Goal: Transaction & Acquisition: Obtain resource

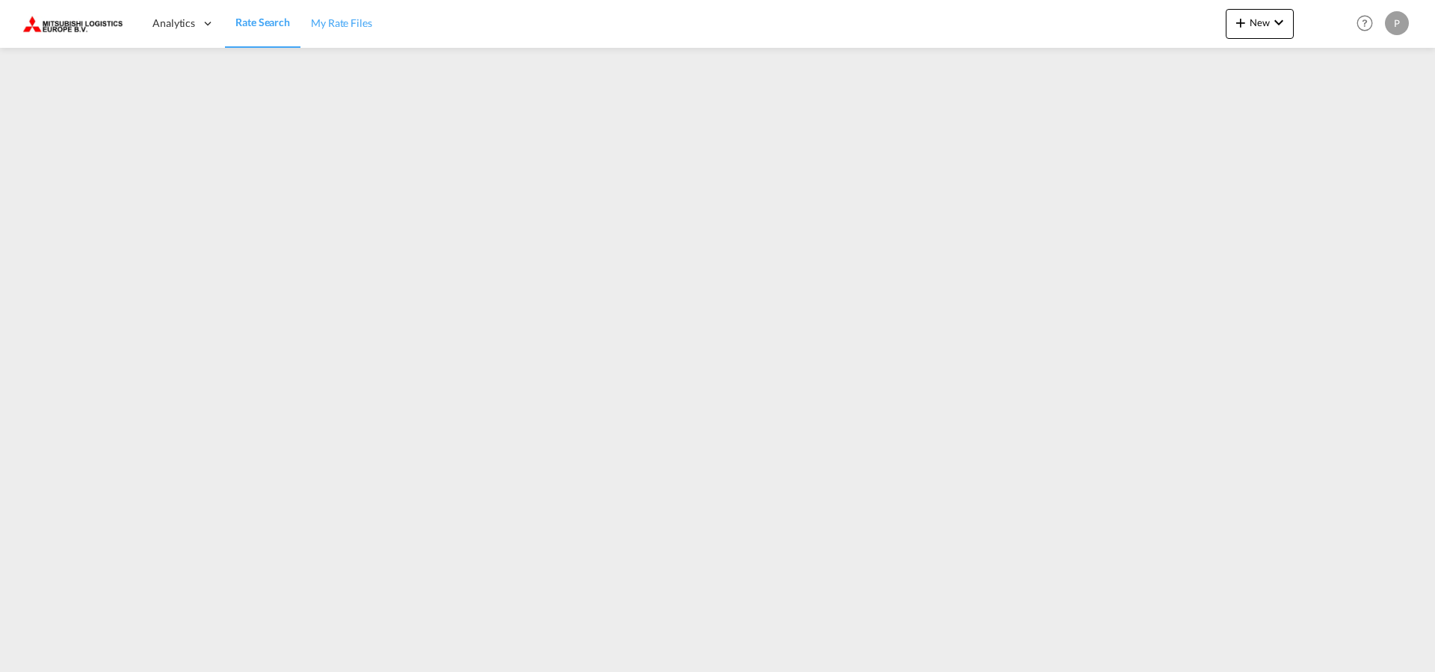
click at [342, 28] on span "My Rate Files" at bounding box center [341, 22] width 61 height 13
click at [341, 41] on link "My Rate Files" at bounding box center [341, 23] width 82 height 49
click at [247, 29] on span "Rate Search" at bounding box center [263, 22] width 54 height 13
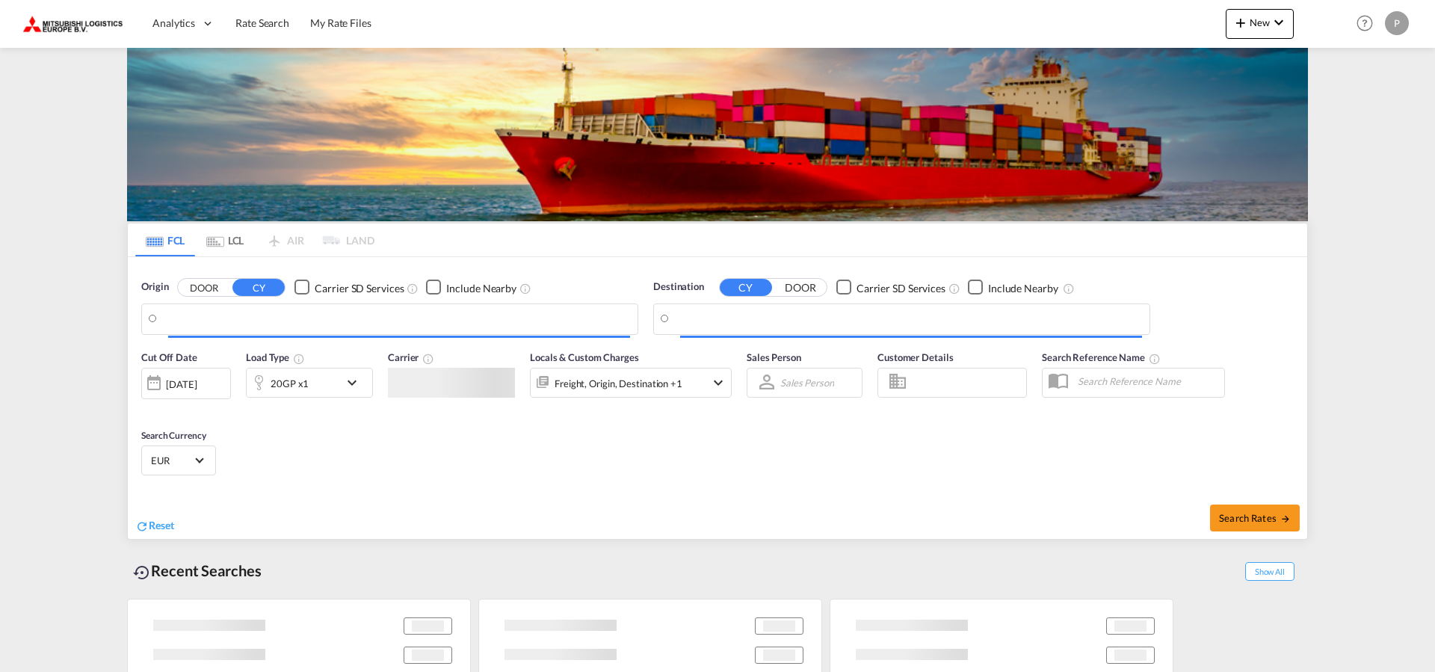
click at [345, 342] on div "Cut Off Date 14 Aug 2025 14/08/2025 Load Type 20GP x1 Carrier Locals & Custom C…" at bounding box center [718, 440] width 1180 height 196
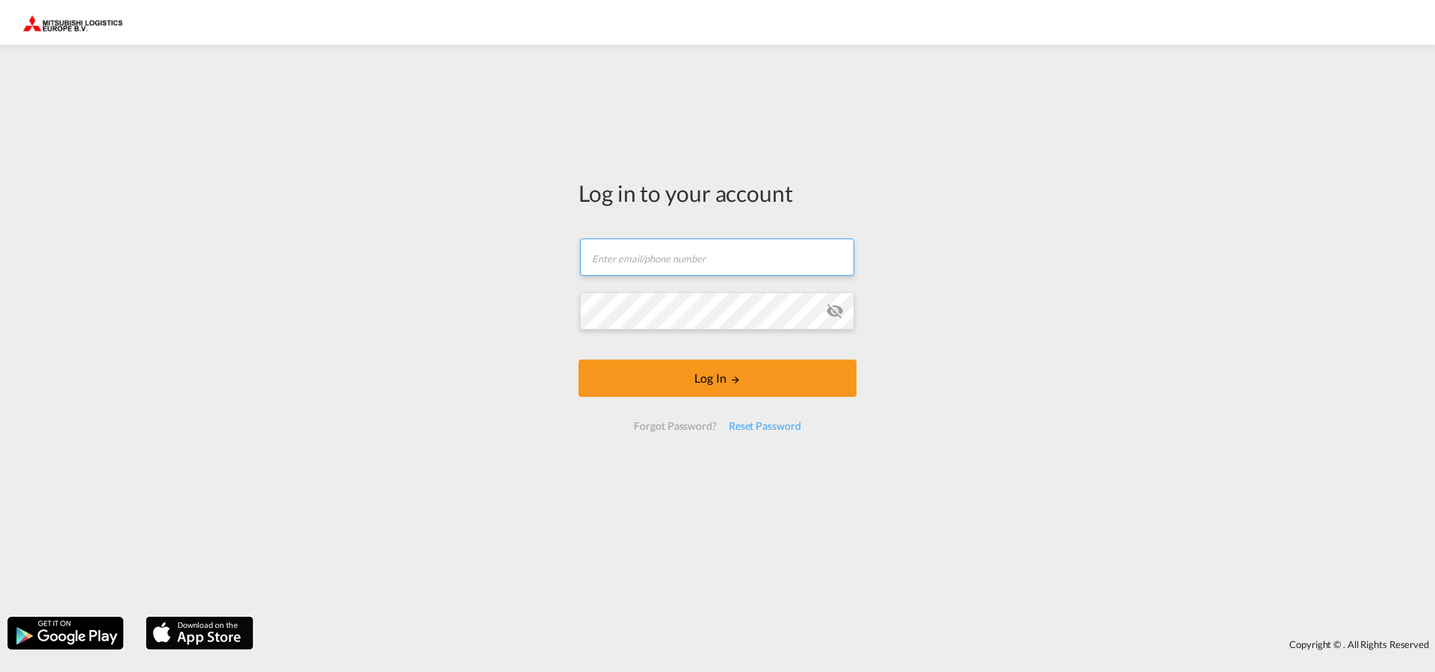
click at [727, 246] on input "text" at bounding box center [717, 256] width 274 height 37
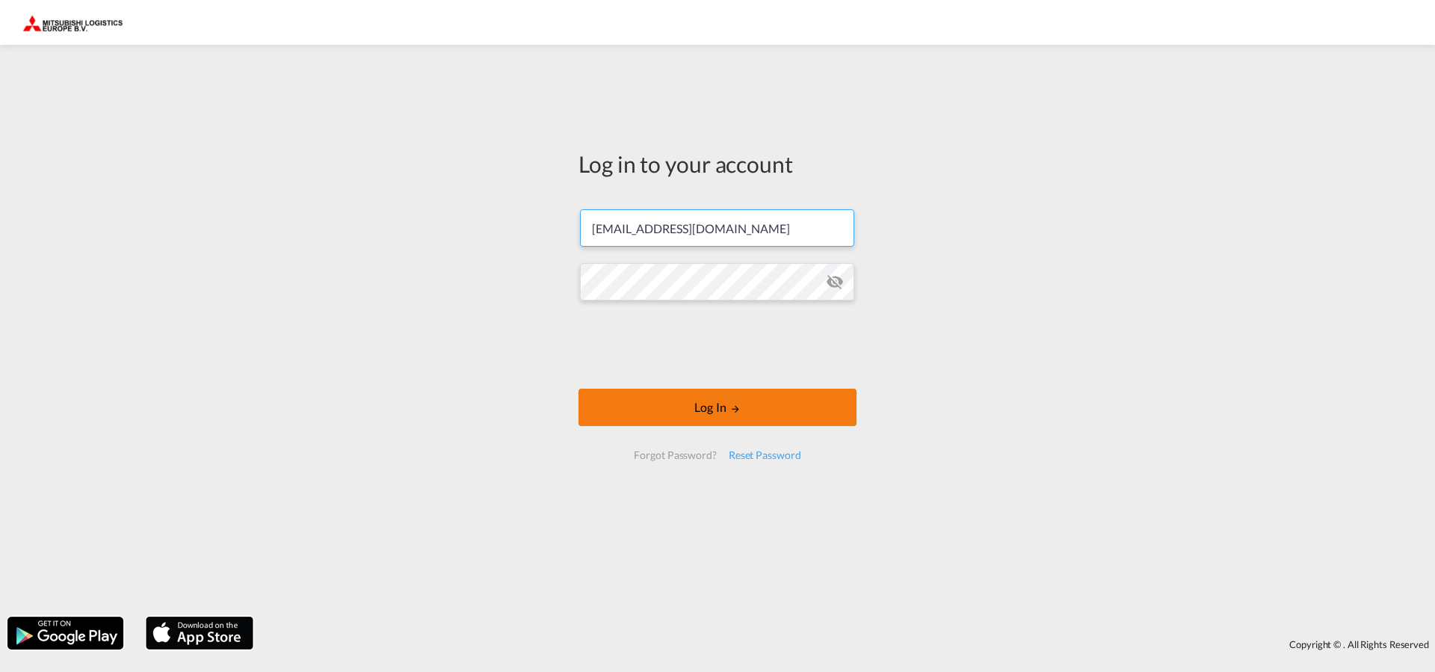
type input "May@mleurope.com"
click at [687, 401] on button "Log In" at bounding box center [718, 407] width 278 height 37
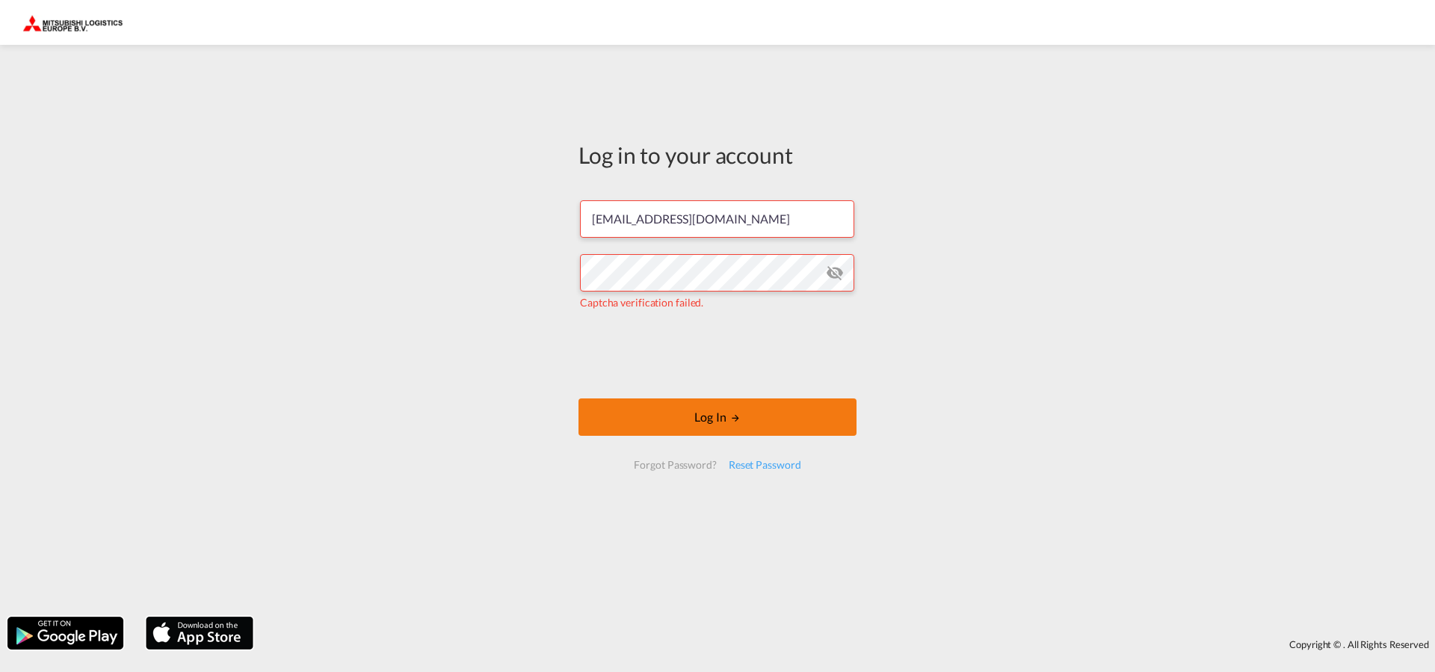
click at [674, 408] on button "Log In" at bounding box center [718, 416] width 278 height 37
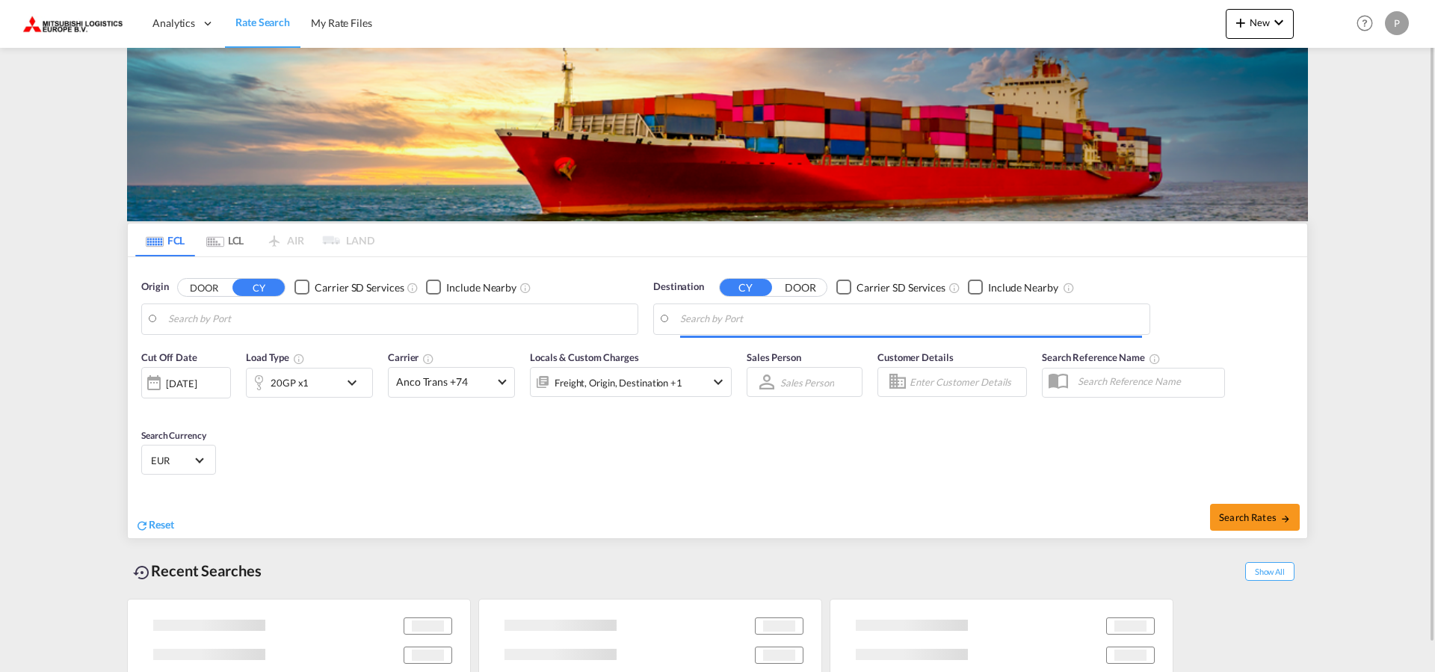
type input "[GEOGRAPHIC_DATA], [GEOGRAPHIC_DATA], IDJKT"
type input "[GEOGRAPHIC_DATA], [GEOGRAPHIC_DATA]"
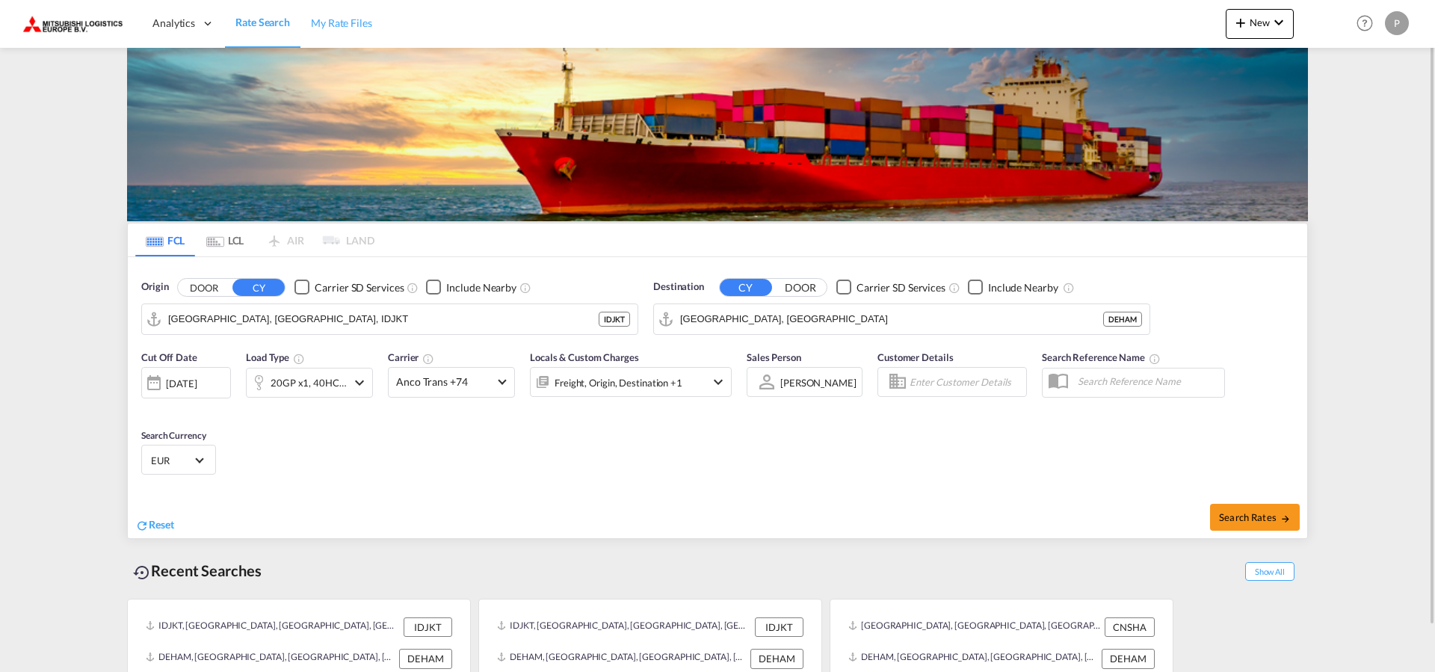
click at [342, 26] on span "My Rate Files" at bounding box center [341, 22] width 61 height 13
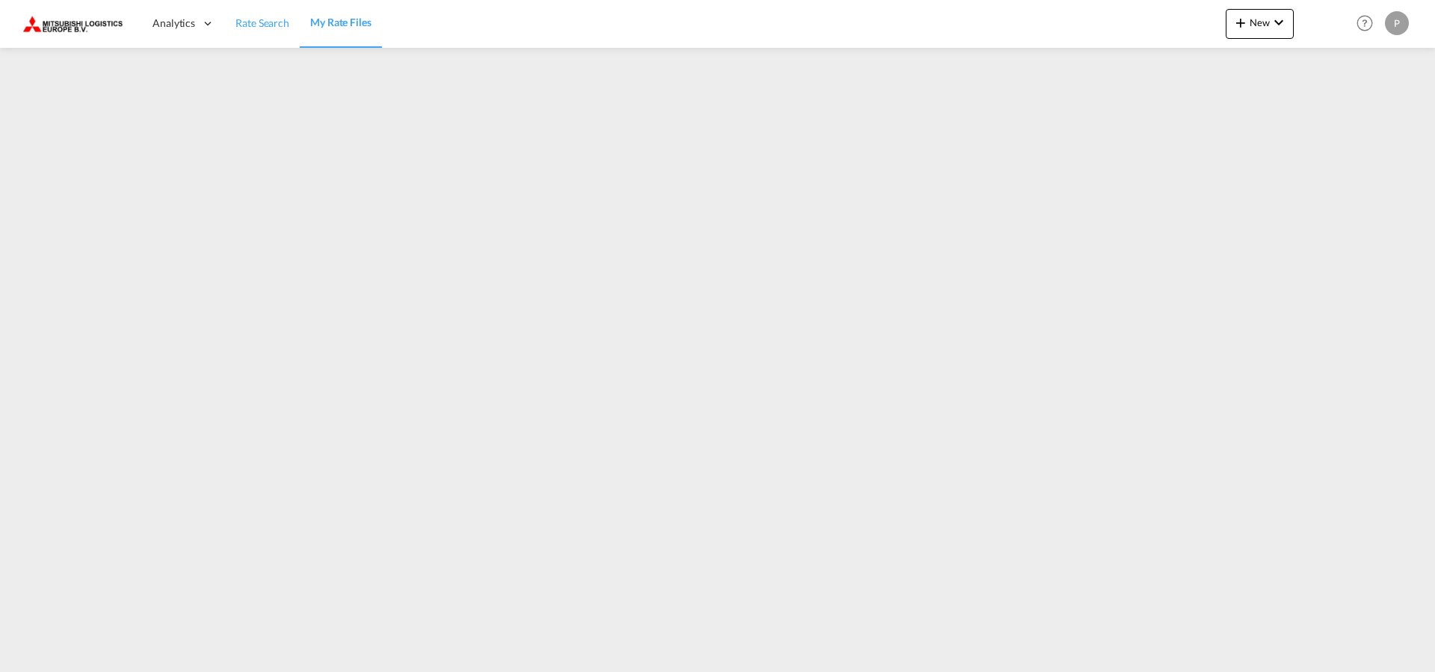
click at [258, 29] on span "Rate Search" at bounding box center [263, 22] width 54 height 13
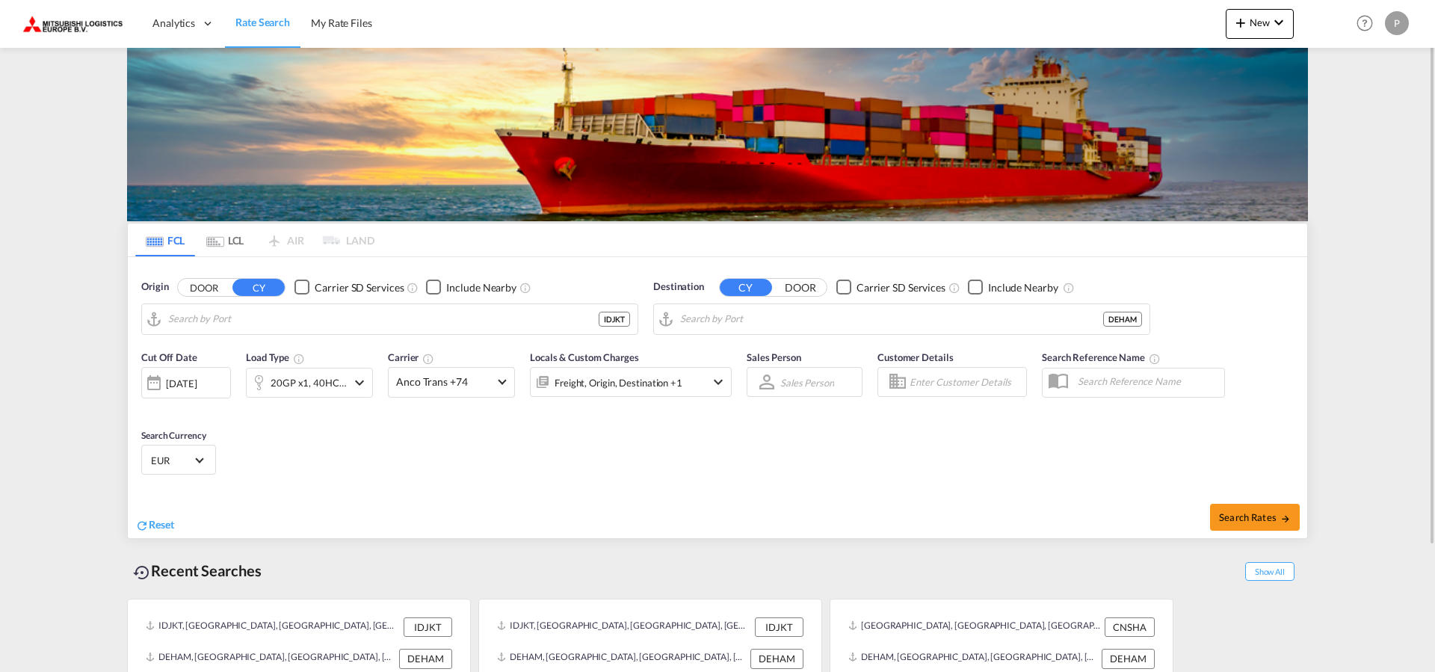
type input "[GEOGRAPHIC_DATA], [GEOGRAPHIC_DATA], IDJKT"
type input "[GEOGRAPHIC_DATA], [GEOGRAPHIC_DATA]"
click at [239, 238] on md-tab-item "LCL" at bounding box center [225, 240] width 60 height 33
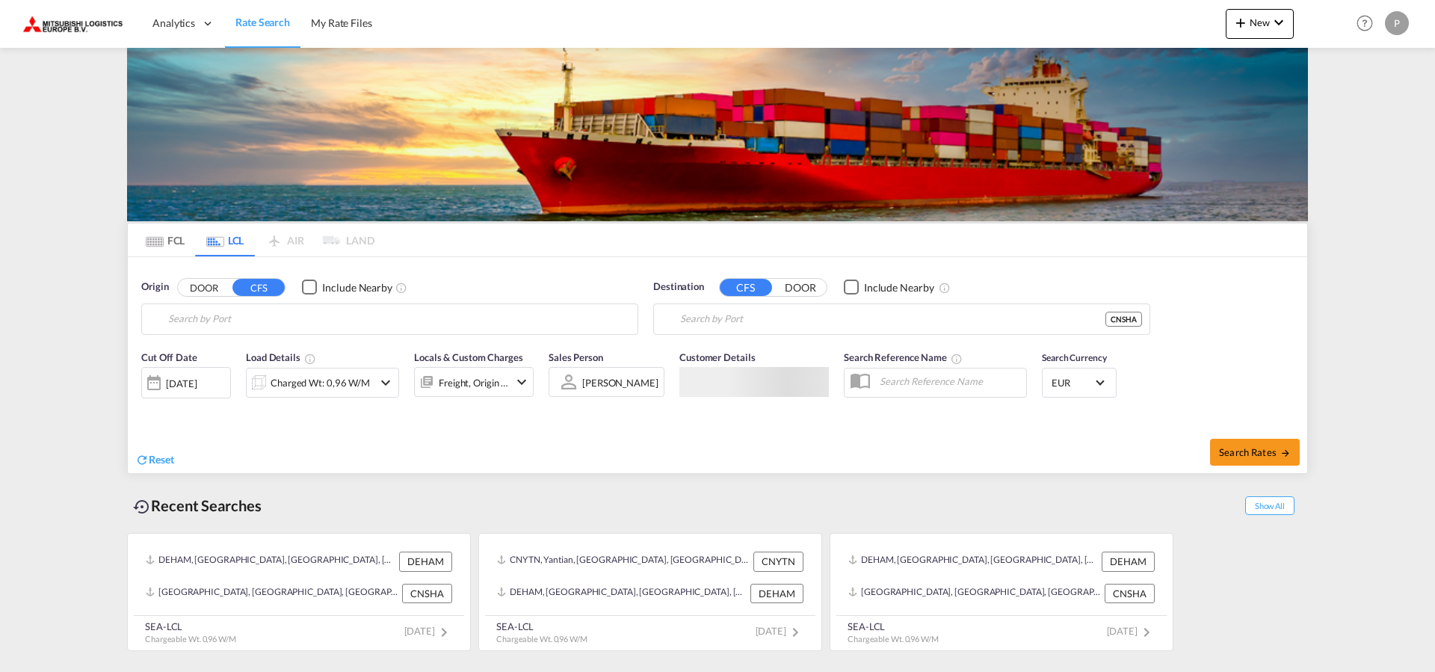
type input "[GEOGRAPHIC_DATA], [GEOGRAPHIC_DATA]"
type input "[GEOGRAPHIC_DATA], SH, CNSHA"
click at [1282, 459] on button "Search Rates" at bounding box center [1255, 452] width 90 height 27
type input "DEHAM to [GEOGRAPHIC_DATA] / [DATE]"
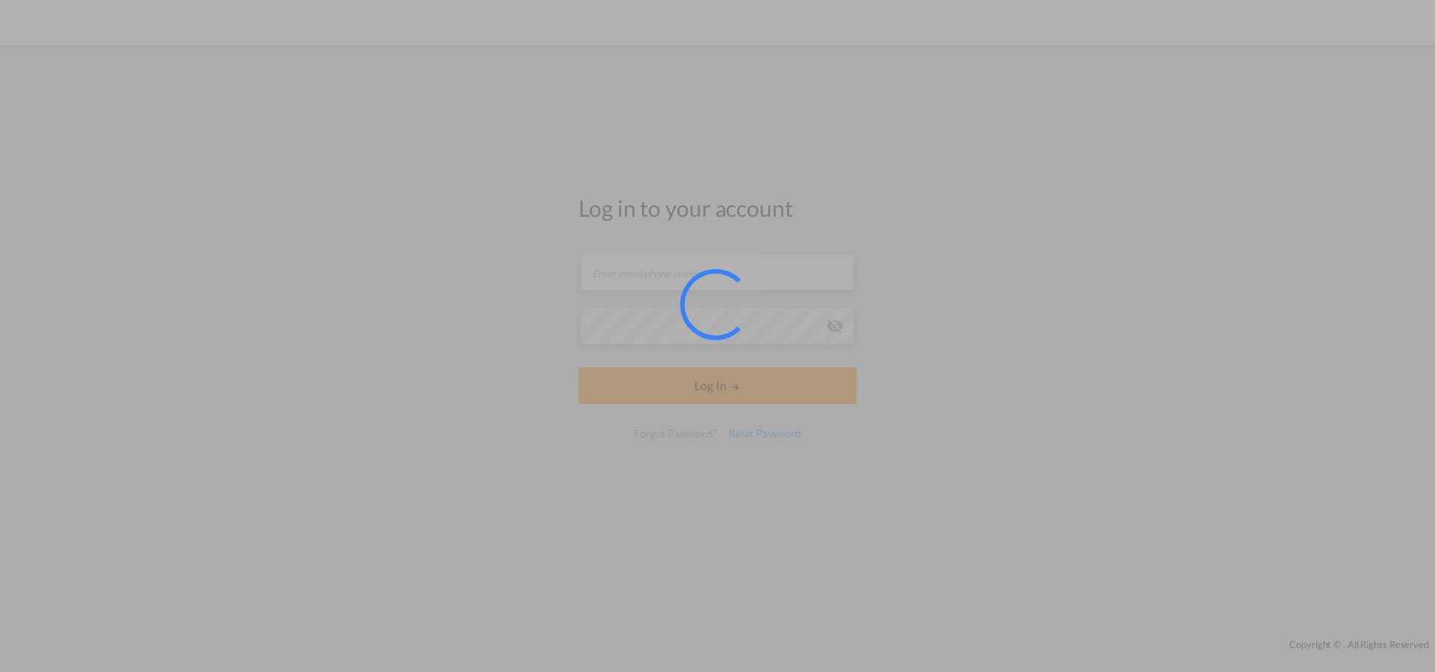
type input "De_import@mleurope.com"
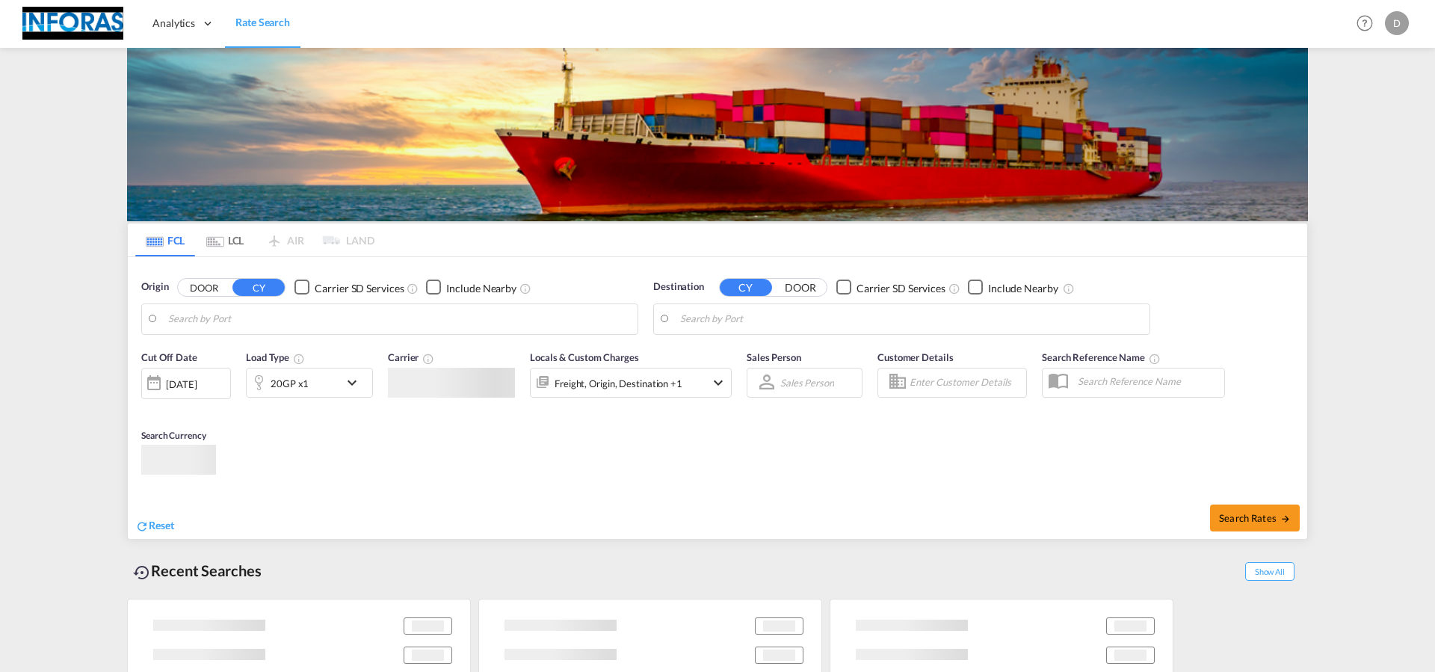
click at [711, 371] on body "Analytics Reports Rate Search Analytics Reports Rate Search Help Resources d" at bounding box center [717, 336] width 1435 height 672
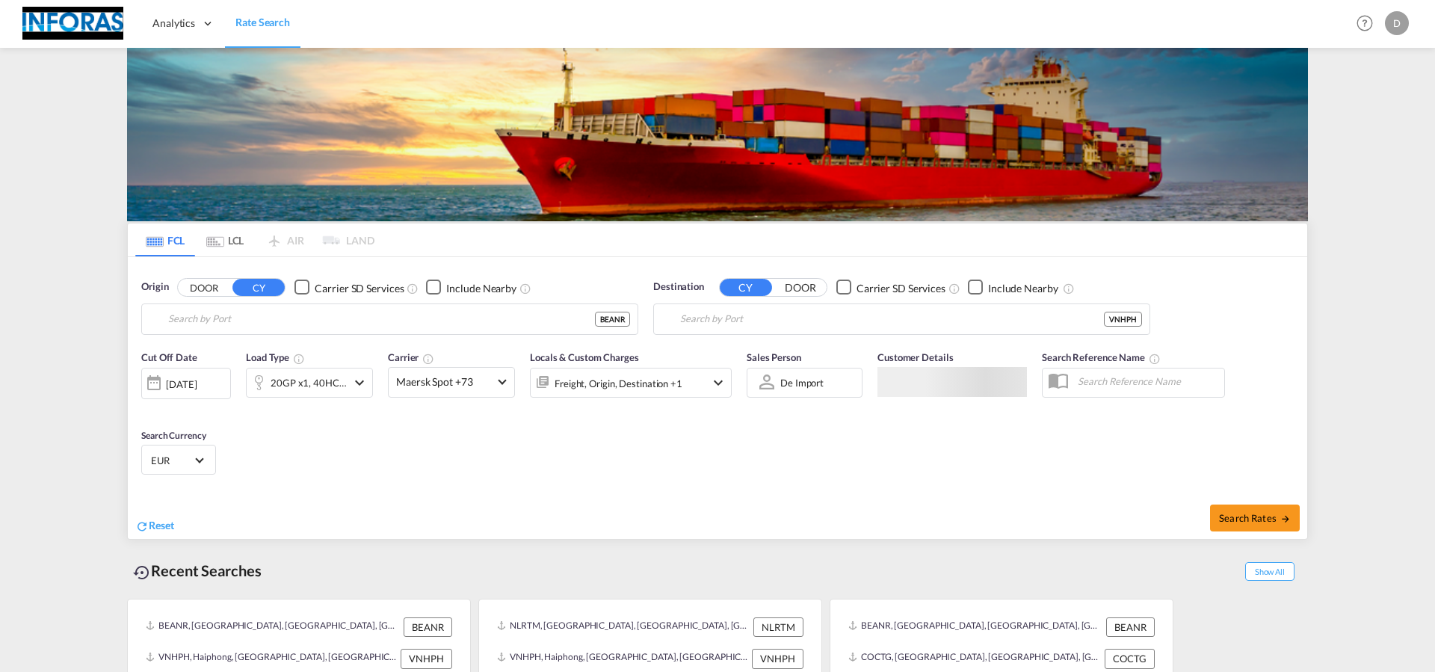
type input "Antwerp, BEANR"
type input "Haiphong, VNHPH"
click at [234, 245] on md-tab-item "LCL" at bounding box center [225, 240] width 60 height 33
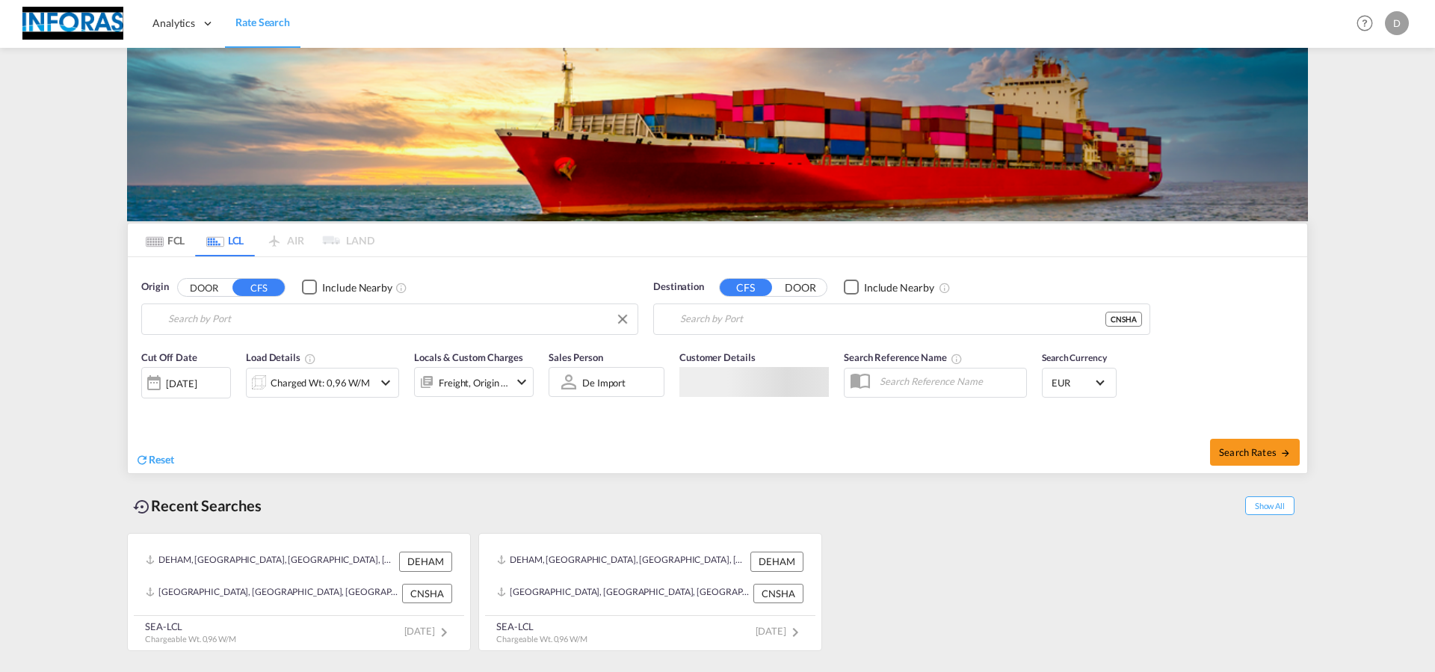
type input "[GEOGRAPHIC_DATA], [GEOGRAPHIC_DATA]"
type input "[GEOGRAPHIC_DATA], SH, CNSHA"
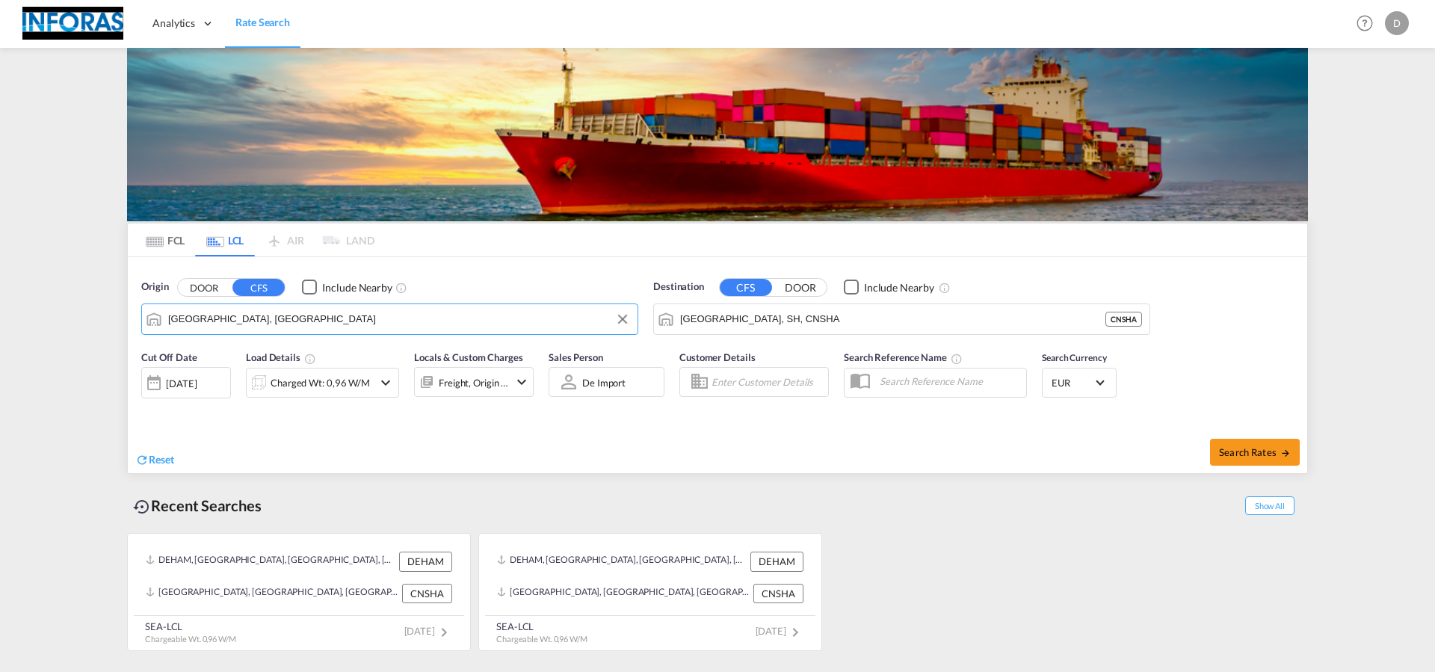
click at [317, 323] on input "[GEOGRAPHIC_DATA], [GEOGRAPHIC_DATA]" at bounding box center [399, 319] width 462 height 22
click at [1275, 452] on span "Search Rates" at bounding box center [1255, 452] width 72 height 12
type input "DEHAM to [GEOGRAPHIC_DATA] / [DATE]"
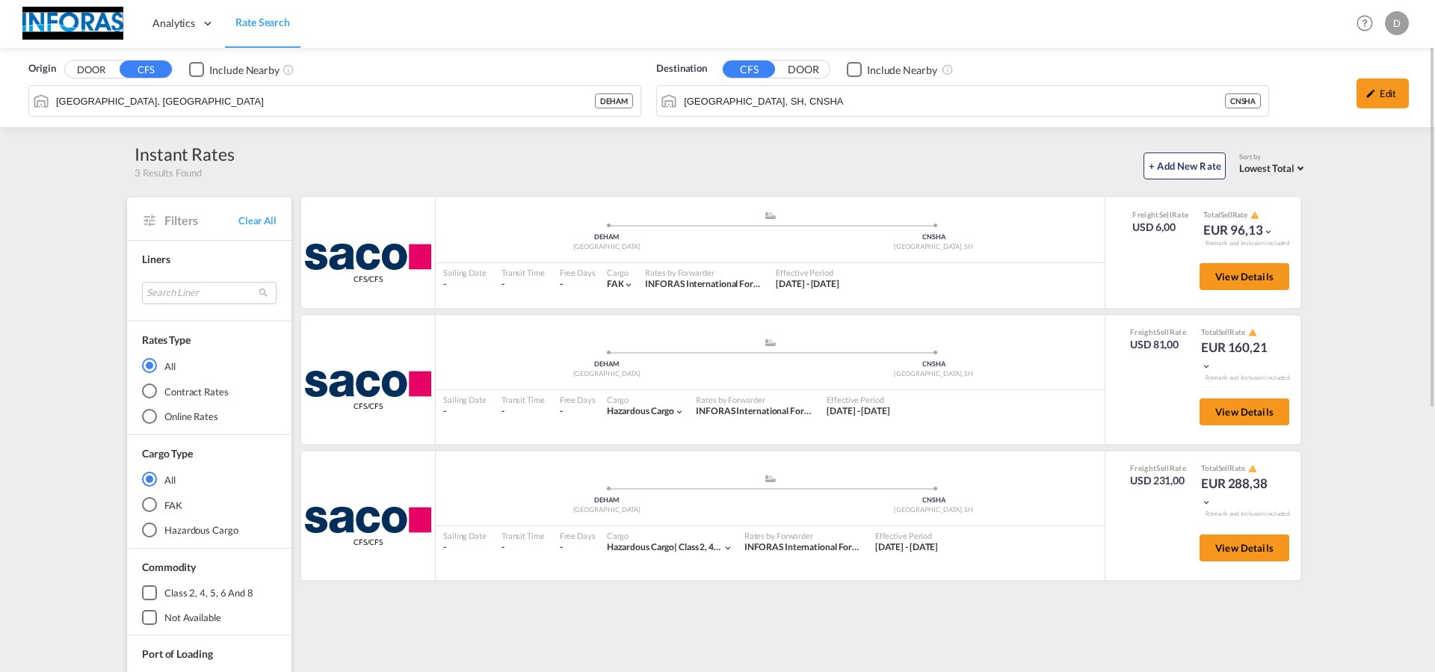
click at [1351, 90] on div "Edit" at bounding box center [1347, 94] width 140 height 43
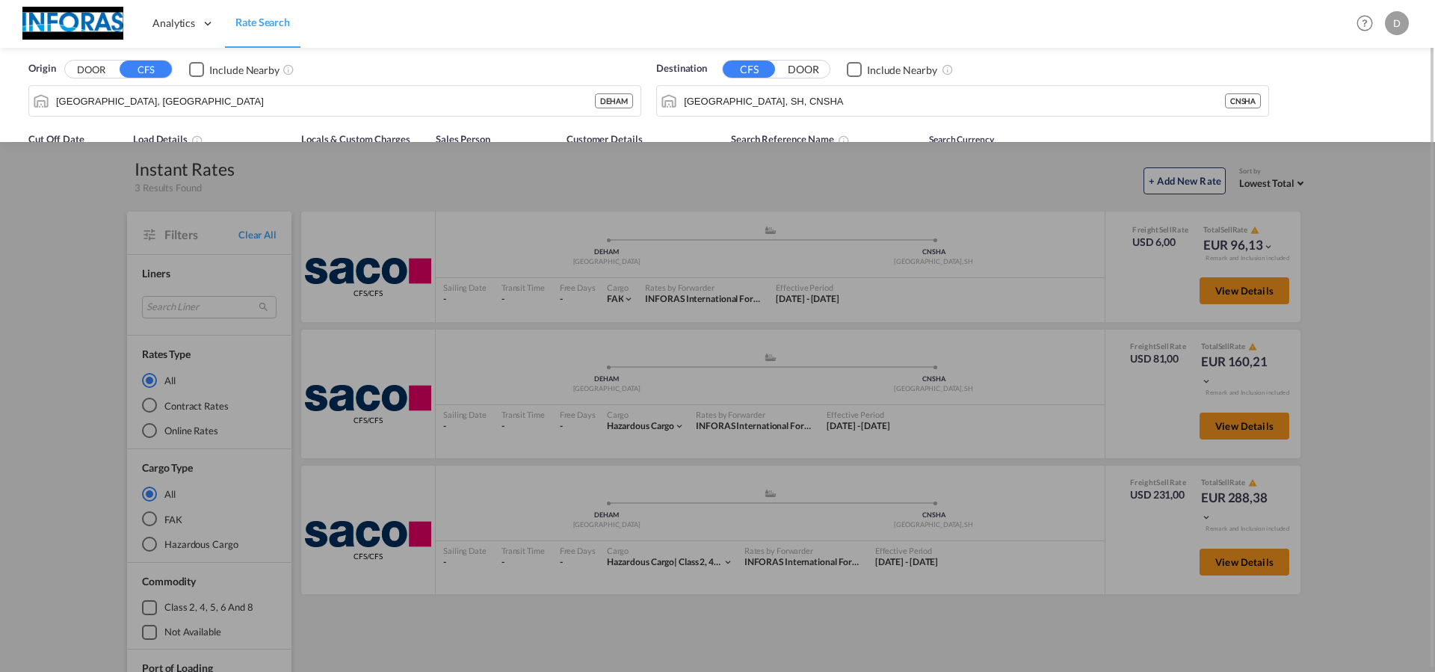
click at [1376, 92] on div "Origin DOOR CFS Include Nearby [GEOGRAPHIC_DATA], DEHAM DEHAM Destination CFS D…" at bounding box center [718, 86] width 1406 height 76
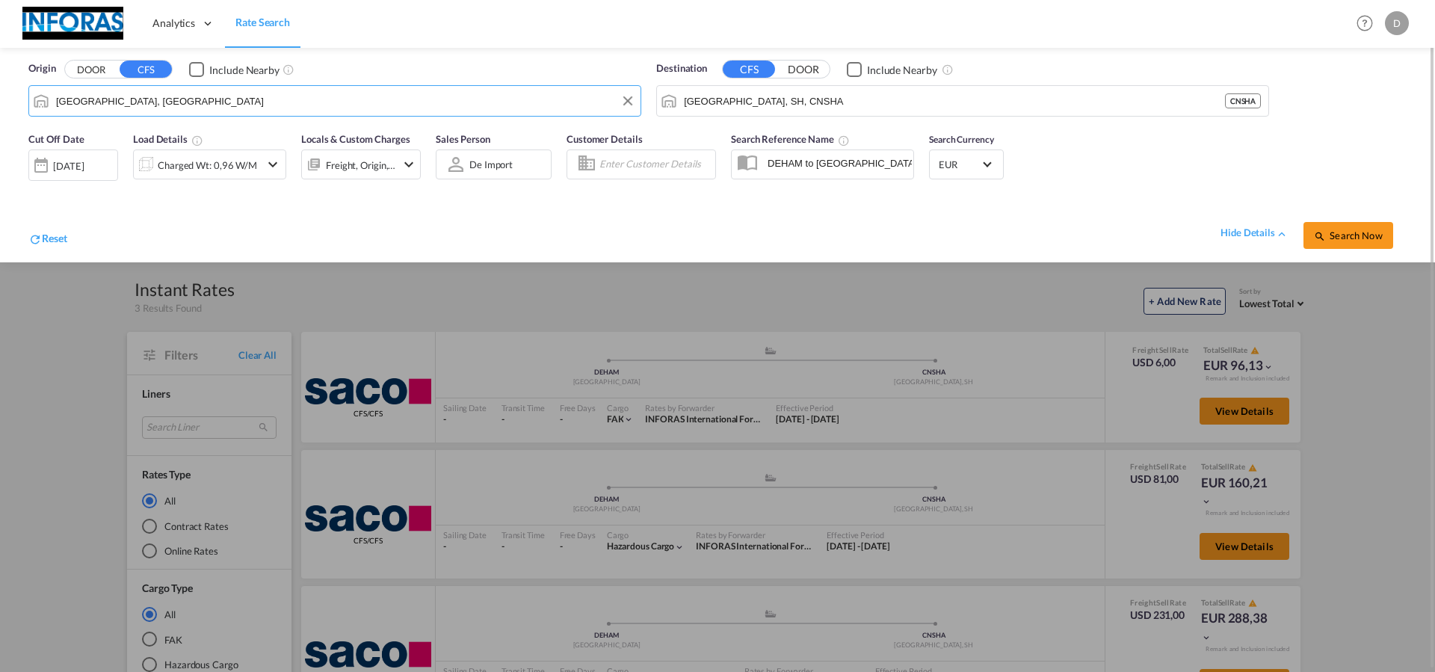
click at [306, 117] on md-autocomplete-wrap "[GEOGRAPHIC_DATA], [GEOGRAPHIC_DATA]" at bounding box center [344, 105] width 578 height 30
drag, startPoint x: 410, startPoint y: 106, endPoint x: 197, endPoint y: 111, distance: 212.4
click at [197, 111] on input "[GEOGRAPHIC_DATA], [GEOGRAPHIC_DATA]" at bounding box center [344, 101] width 577 height 22
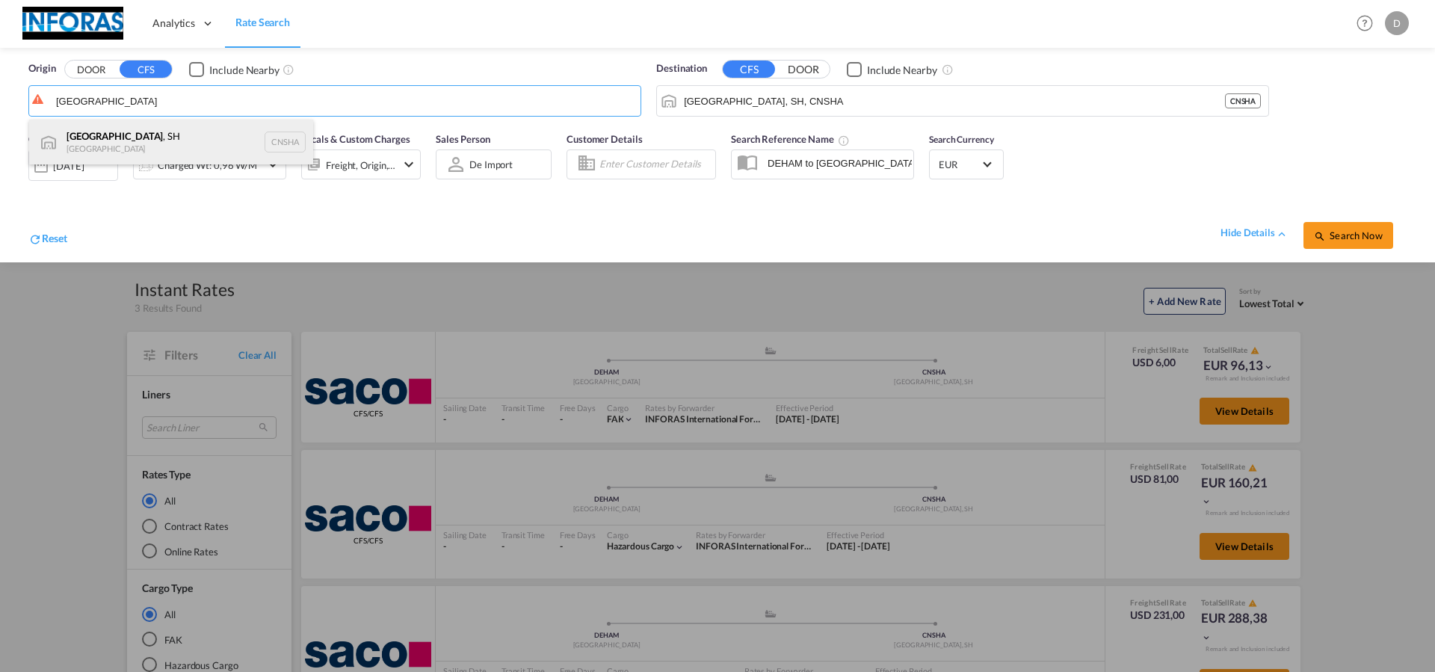
click at [160, 137] on div "[GEOGRAPHIC_DATA] , SH China CNSHA" at bounding box center [171, 142] width 284 height 45
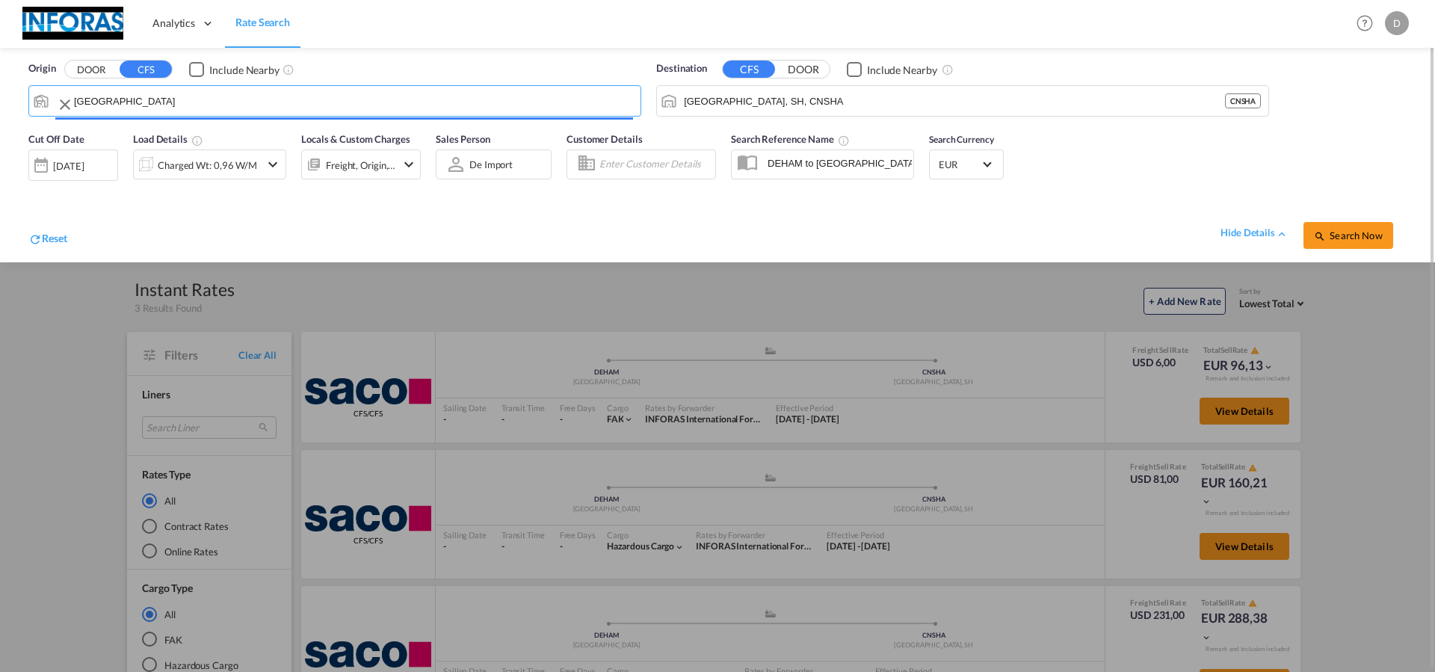
type input "[GEOGRAPHIC_DATA], SH, CNSHA"
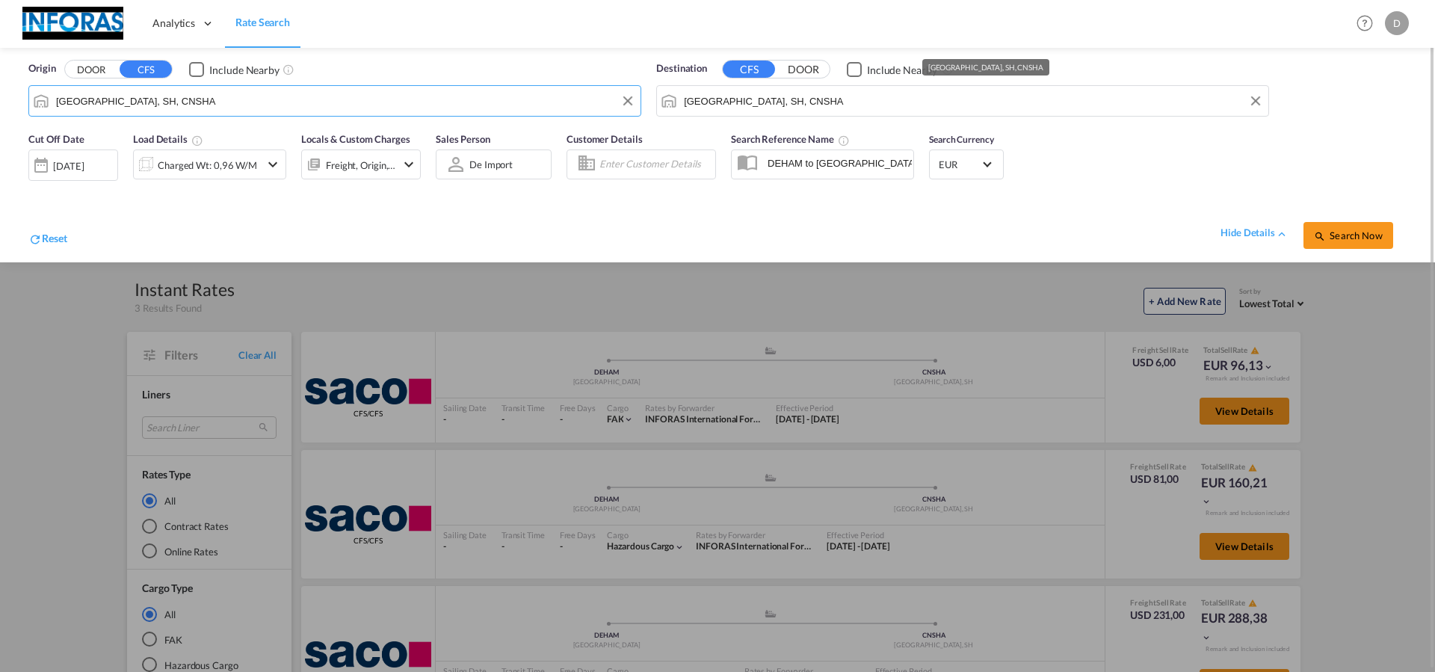
click at [888, 106] on input "[GEOGRAPHIC_DATA], SH, CNSHA" at bounding box center [972, 101] width 577 height 22
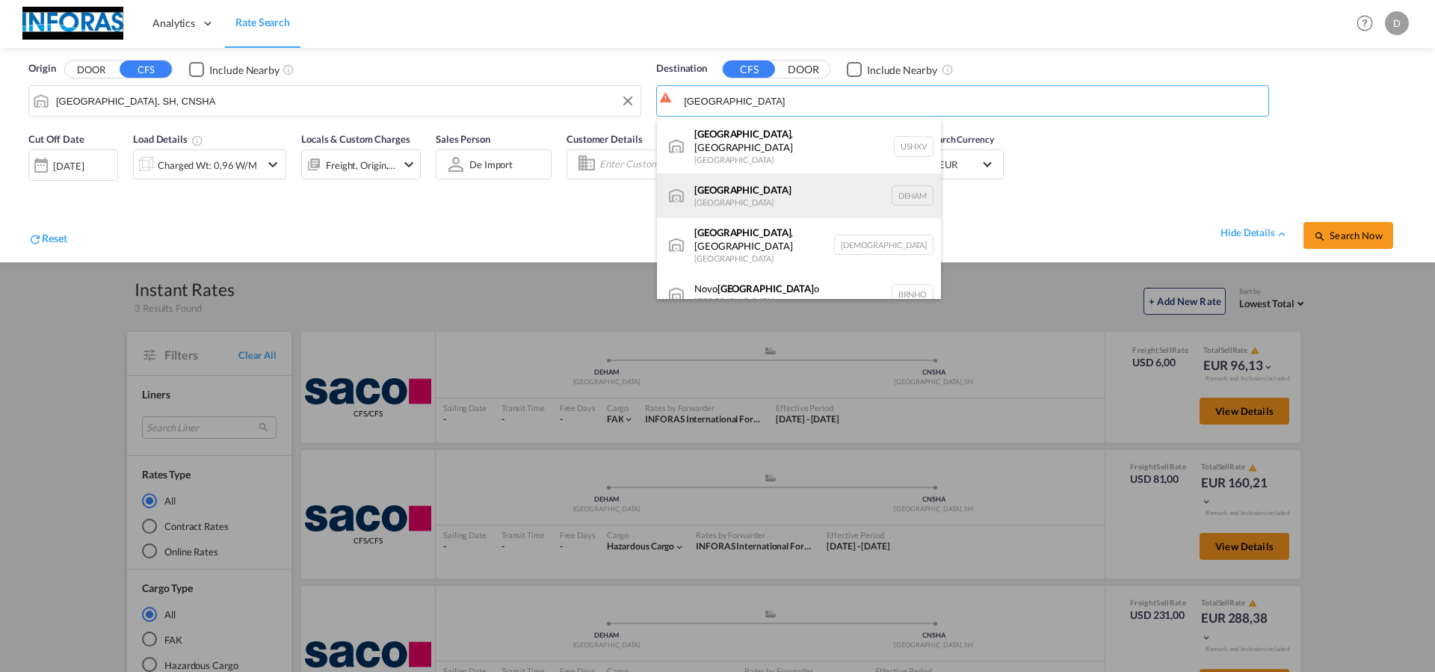
click at [836, 188] on div "Hamburg [GEOGRAPHIC_DATA] [GEOGRAPHIC_DATA]" at bounding box center [799, 195] width 284 height 45
click at [716, 178] on body "Analytics Reports Rate Search Analytics Reports Rate Search Help Resources d" at bounding box center [717, 336] width 1435 height 672
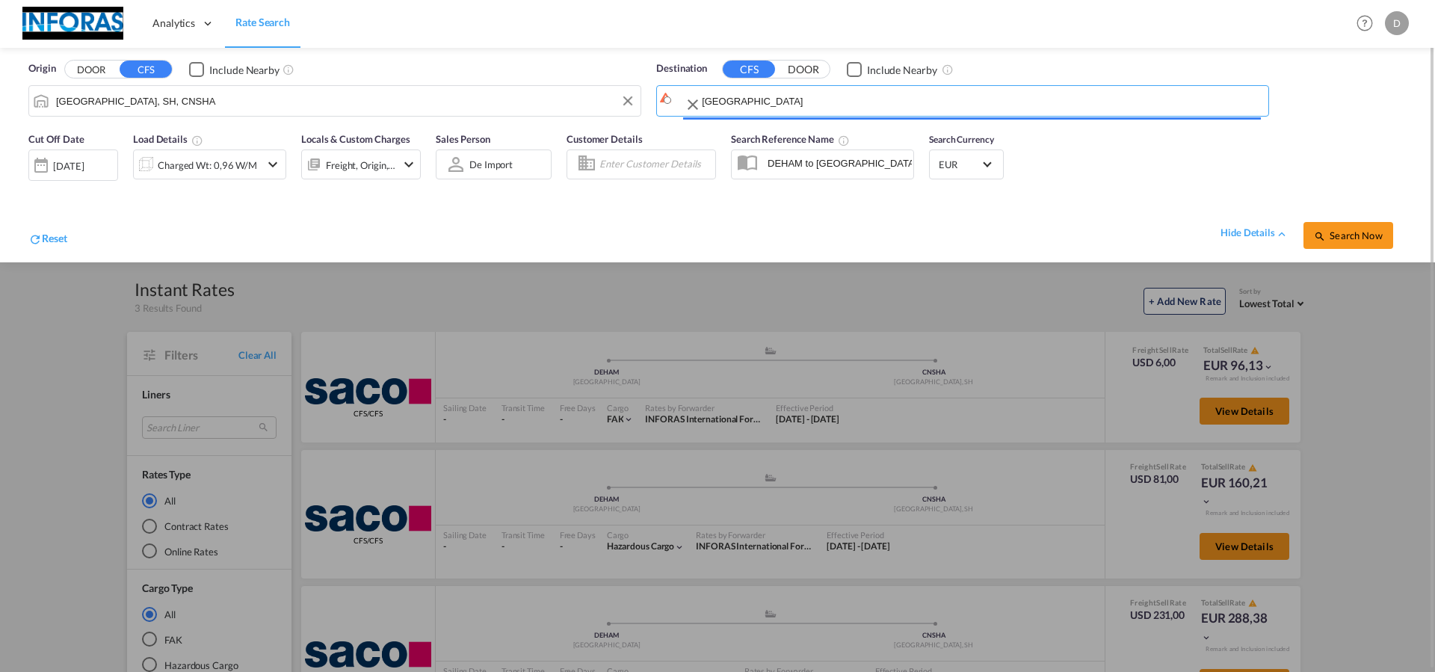
click at [726, 186] on div "Search Reference Name [PERSON_NAME] to CNSHA / [DATE]" at bounding box center [823, 161] width 198 height 75
click at [736, 101] on input "[GEOGRAPHIC_DATA]" at bounding box center [981, 101] width 559 height 22
type input "[GEOGRAPHIC_DATA], [GEOGRAPHIC_DATA]"
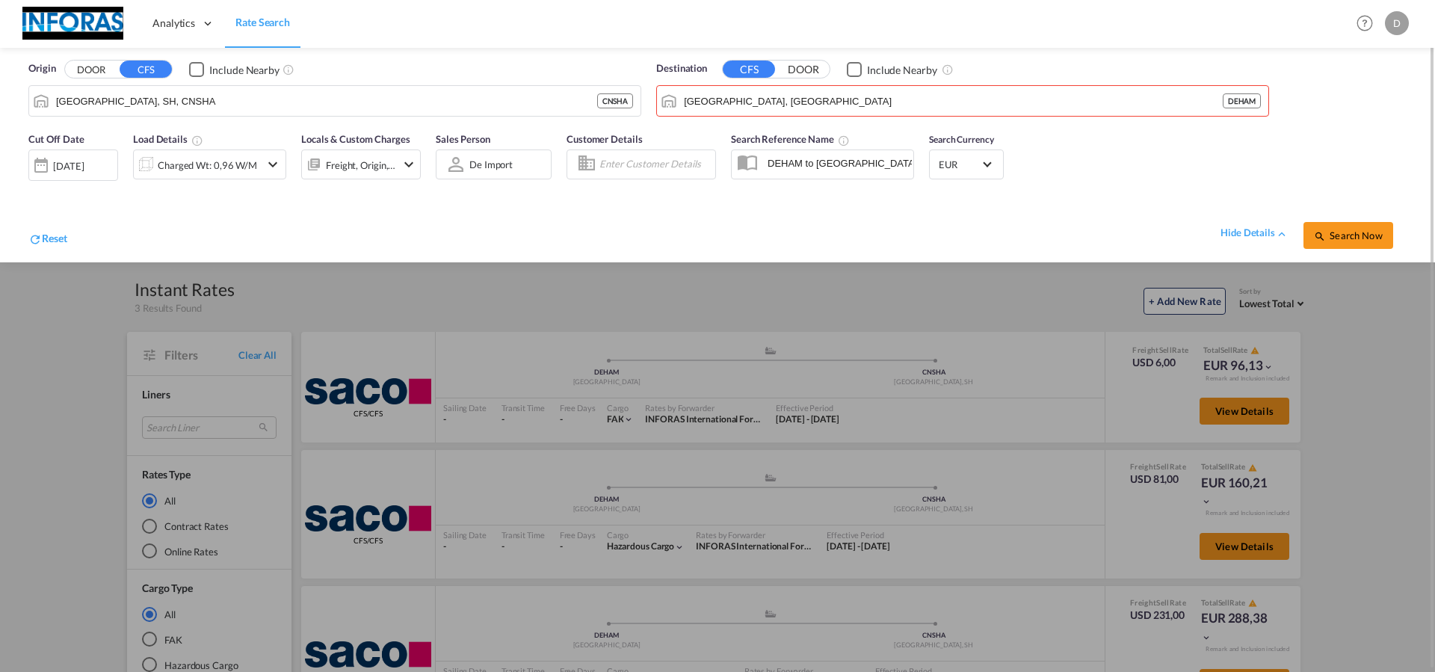
click at [849, 89] on md-autocomplete "[GEOGRAPHIC_DATA], [GEOGRAPHIC_DATA]" at bounding box center [953, 100] width 540 height 25
click at [1351, 239] on span "Search Now" at bounding box center [1348, 236] width 68 height 12
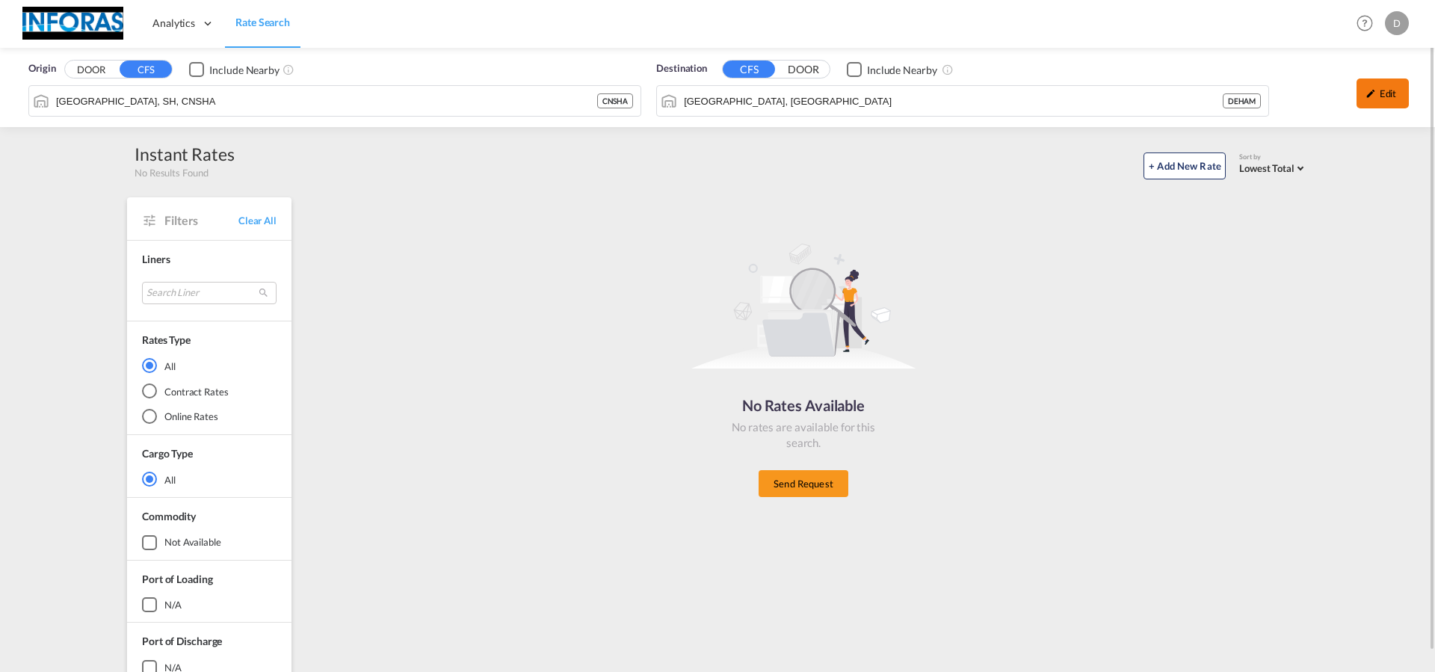
click at [1380, 94] on div "Edit" at bounding box center [1383, 94] width 52 height 30
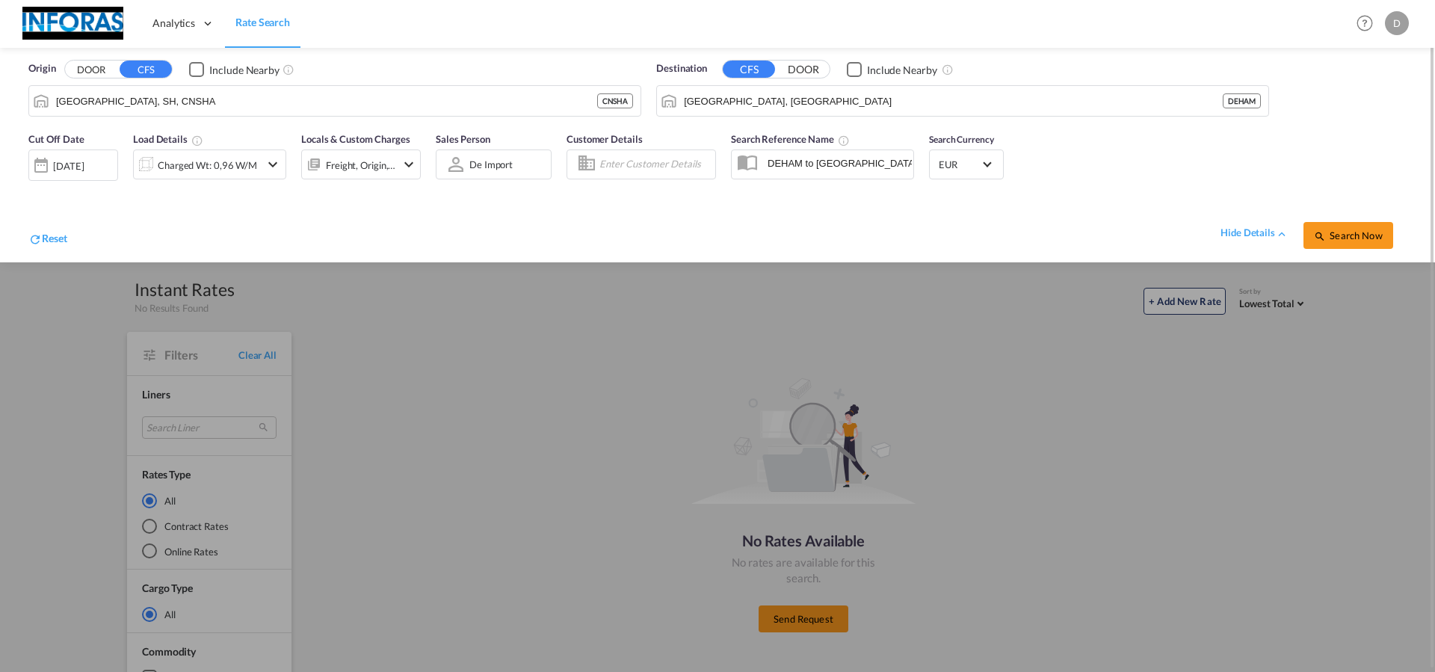
click at [199, 71] on div "Checkbox No Ink" at bounding box center [196, 69] width 15 height 15
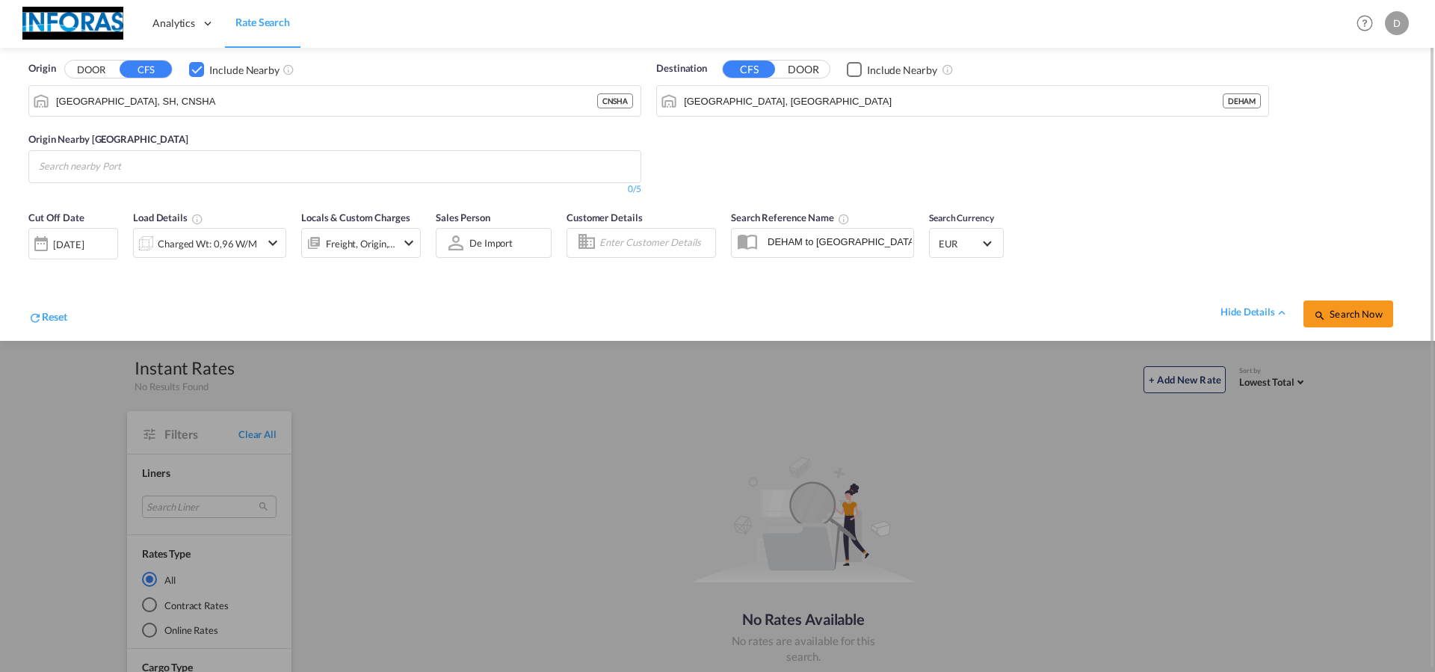
click at [856, 67] on div "Checkbox No Ink" at bounding box center [854, 69] width 15 height 15
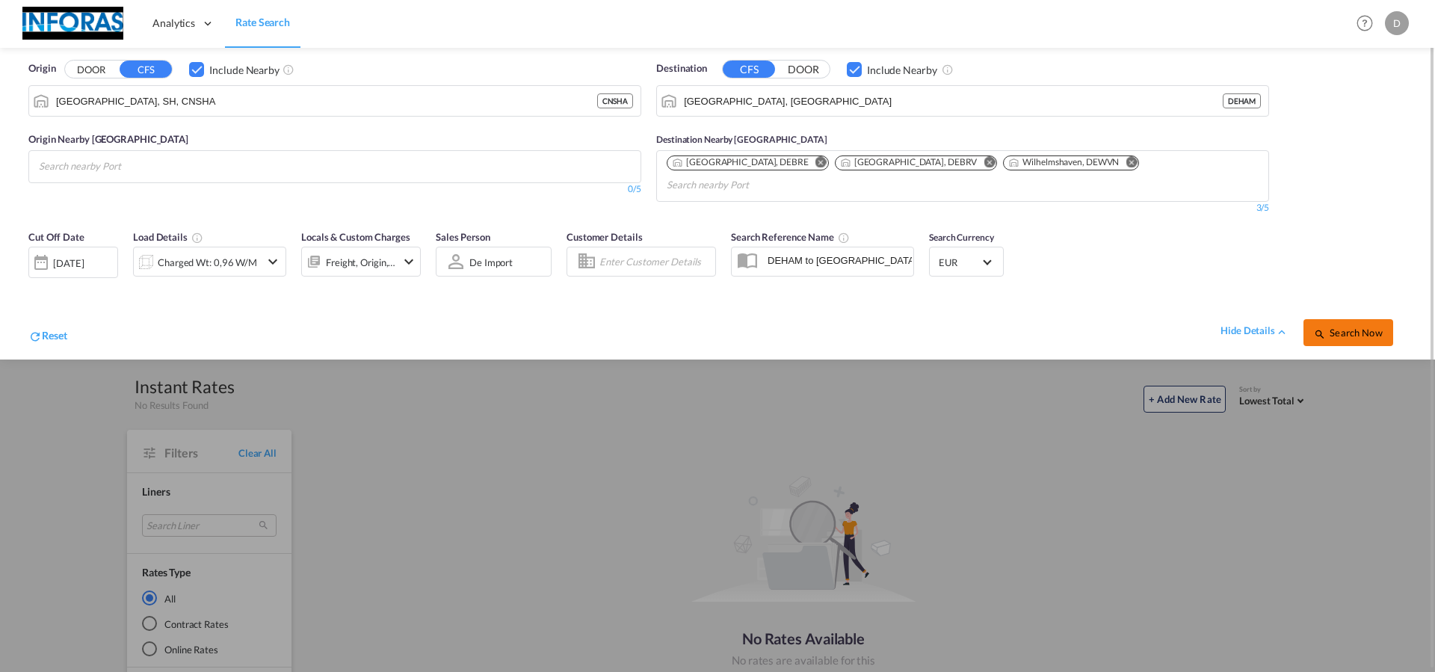
click at [1361, 327] on span "Search Now" at bounding box center [1348, 333] width 68 height 12
click at [405, 174] on md-chips at bounding box center [335, 166] width 612 height 31
click at [192, 70] on div "Checkbox No Ink" at bounding box center [196, 69] width 15 height 15
click at [166, 108] on input "[GEOGRAPHIC_DATA], SH, CNSHA" at bounding box center [344, 101] width 577 height 22
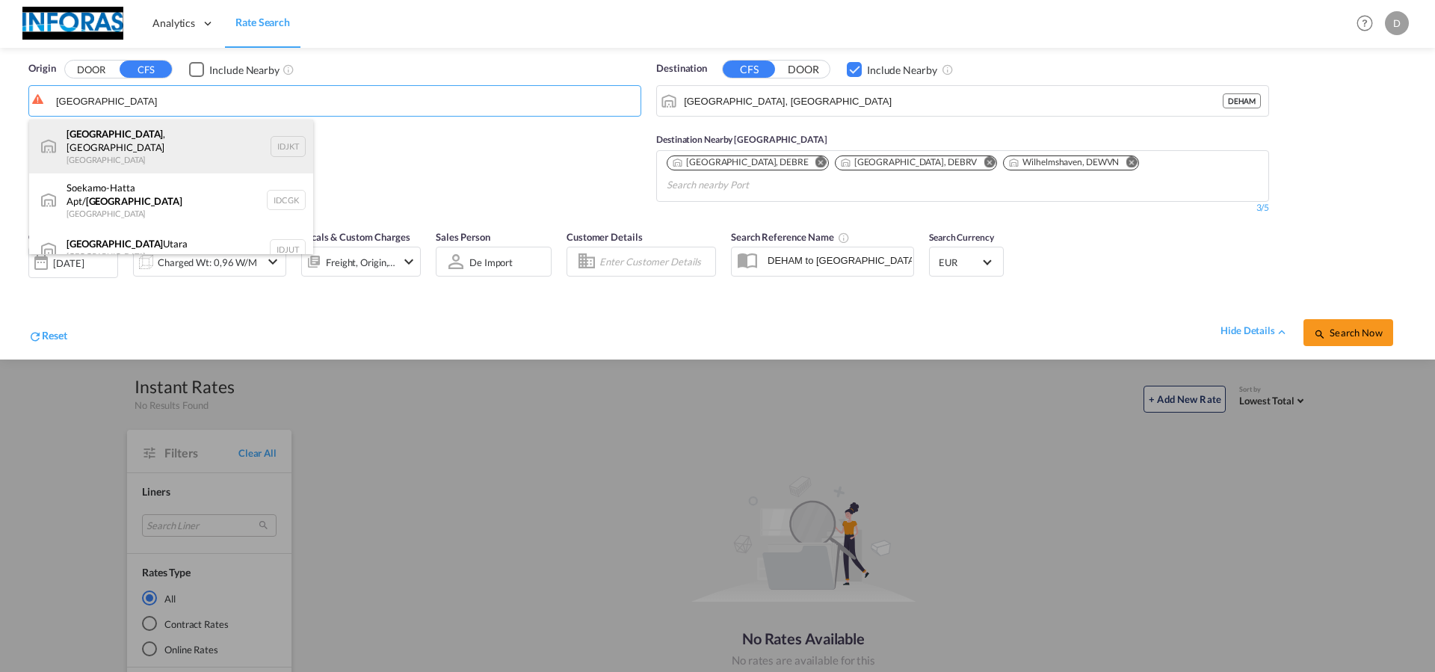
click at [145, 134] on div "[GEOGRAPHIC_DATA] , [GEOGRAPHIC_DATA] [GEOGRAPHIC_DATA] IDJKT" at bounding box center [171, 147] width 284 height 54
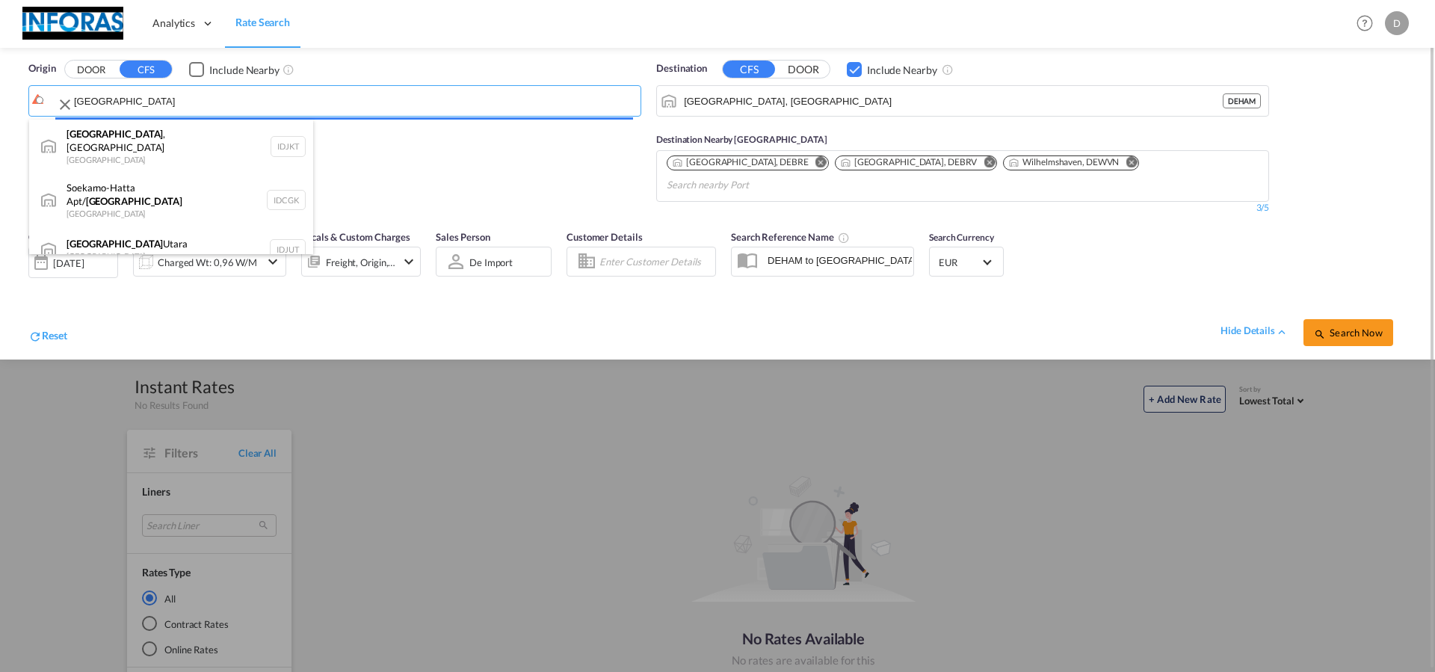
type input "[GEOGRAPHIC_DATA], [GEOGRAPHIC_DATA], IDJKT"
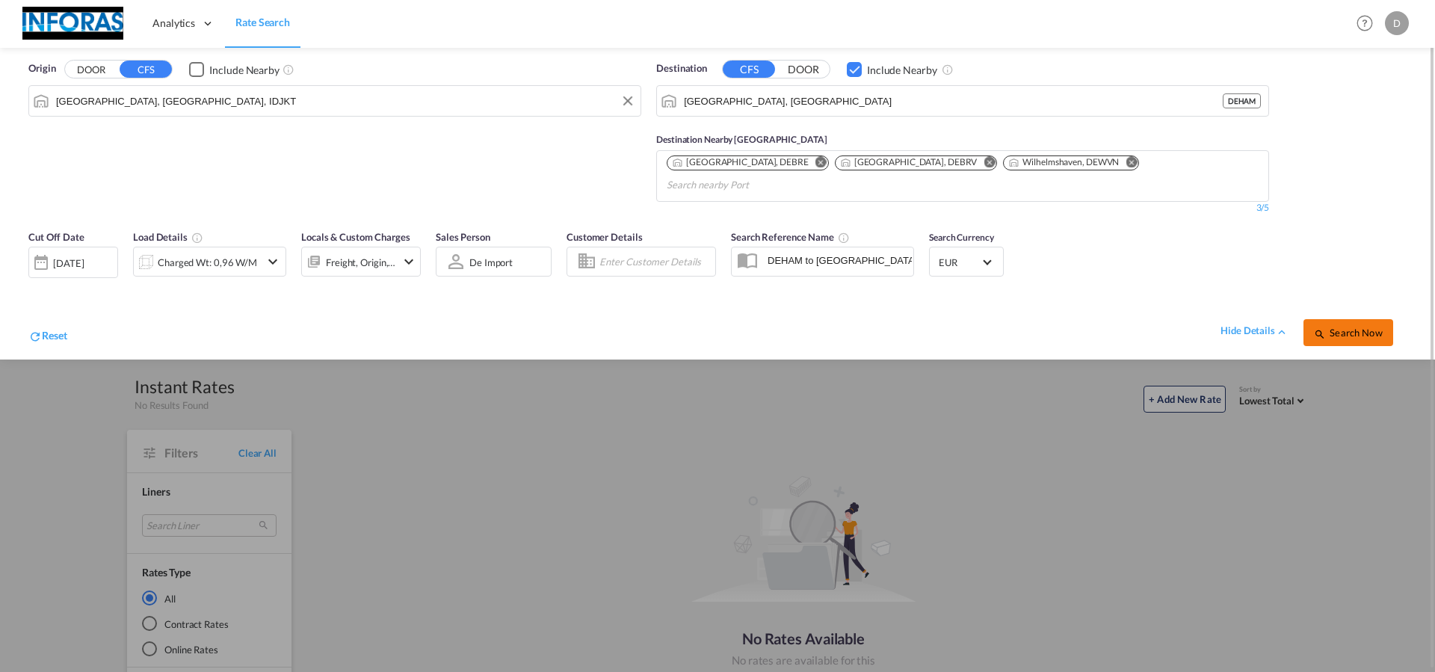
click at [1379, 327] on span "Search Now" at bounding box center [1348, 333] width 68 height 12
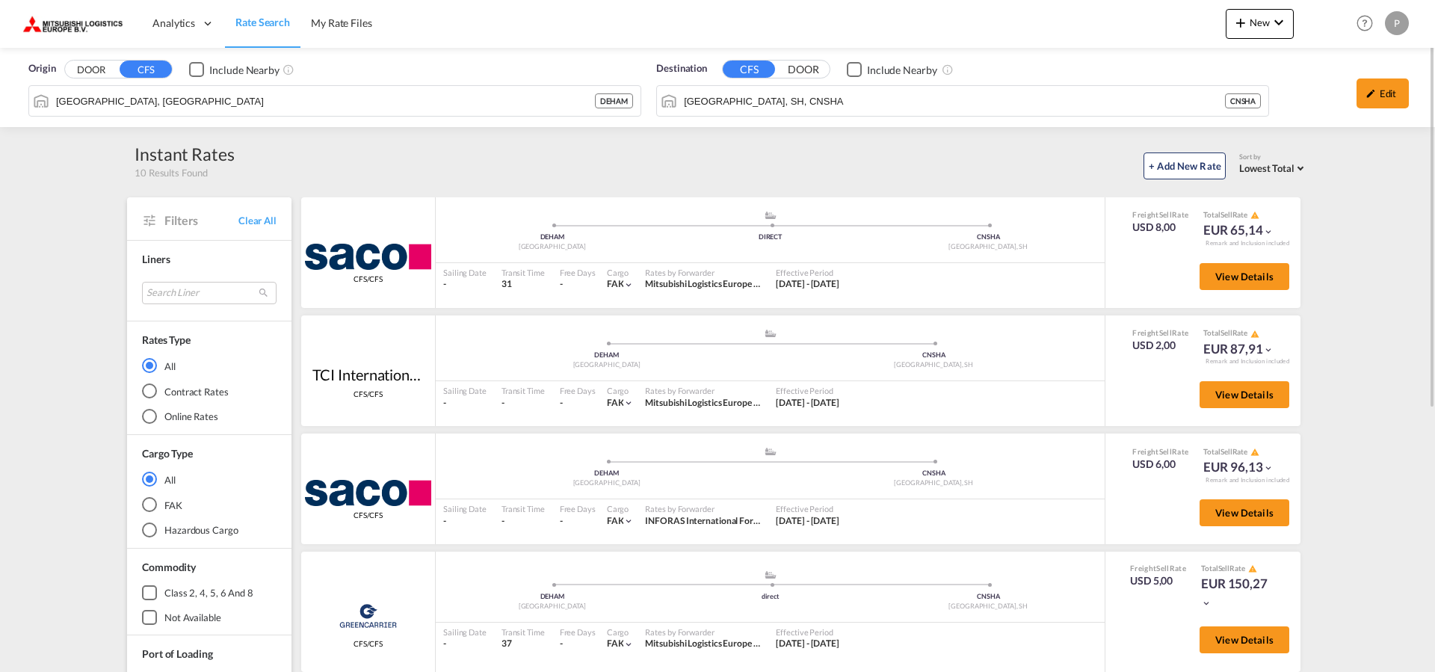
click at [244, 28] on span "Rate Search" at bounding box center [263, 22] width 55 height 13
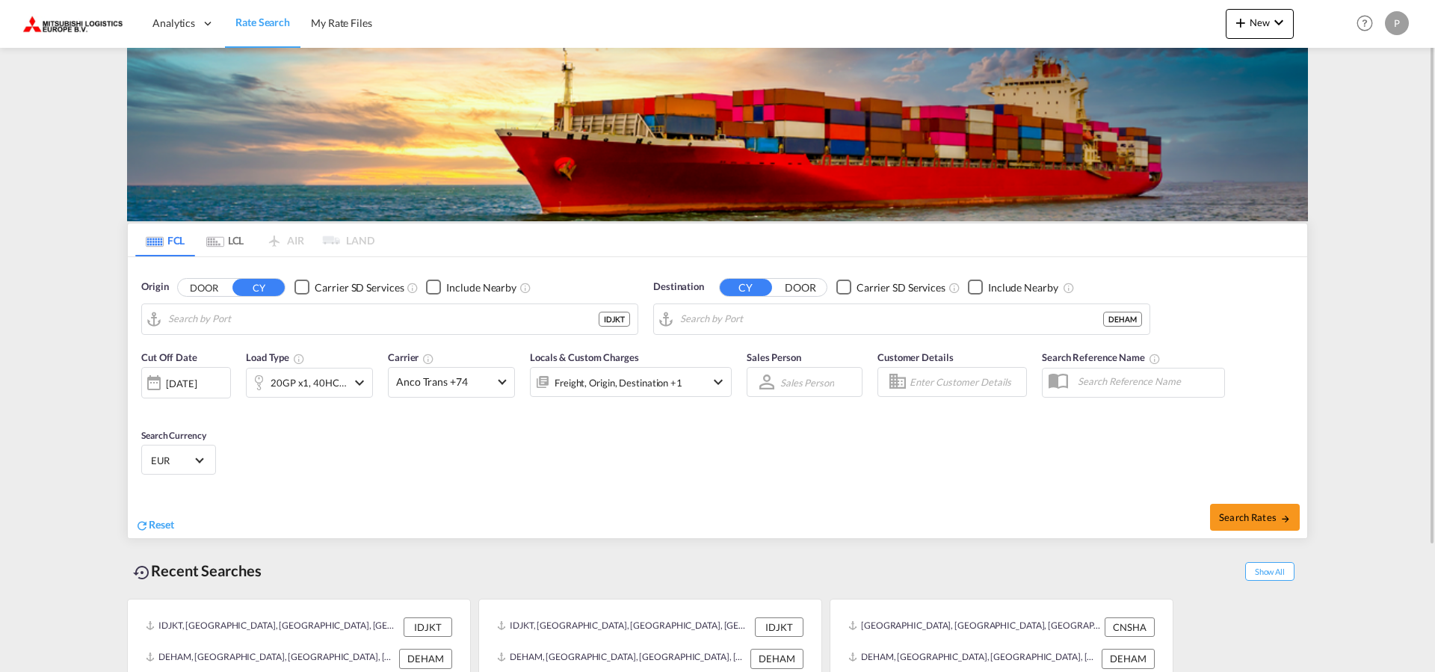
type input "[GEOGRAPHIC_DATA], [GEOGRAPHIC_DATA], IDJKT"
type input "[GEOGRAPHIC_DATA], [GEOGRAPHIC_DATA]"
